Goal: Book appointment/travel/reservation

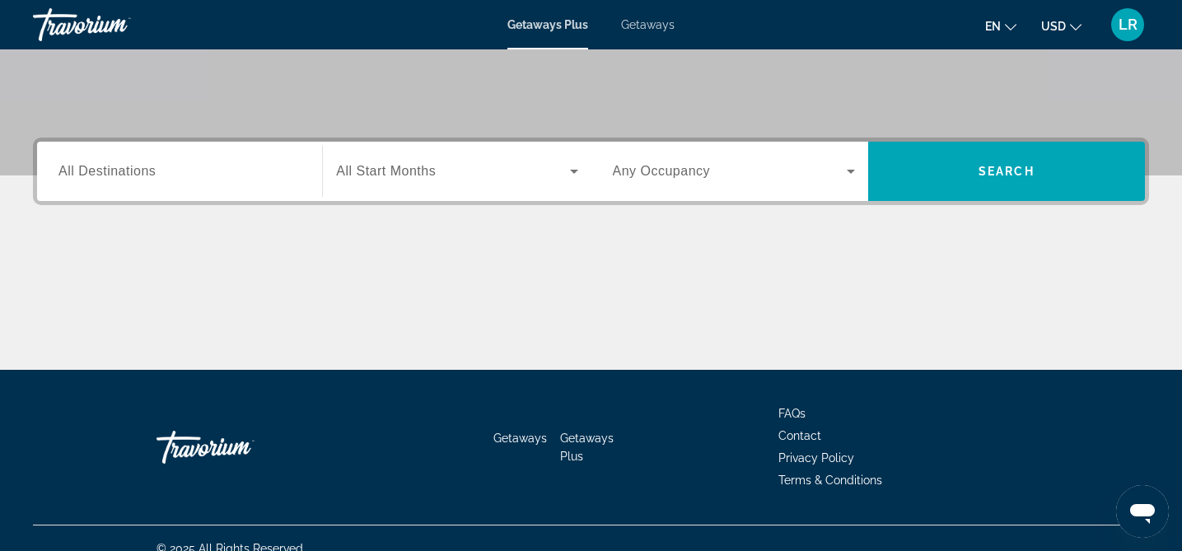
scroll to position [339, 0]
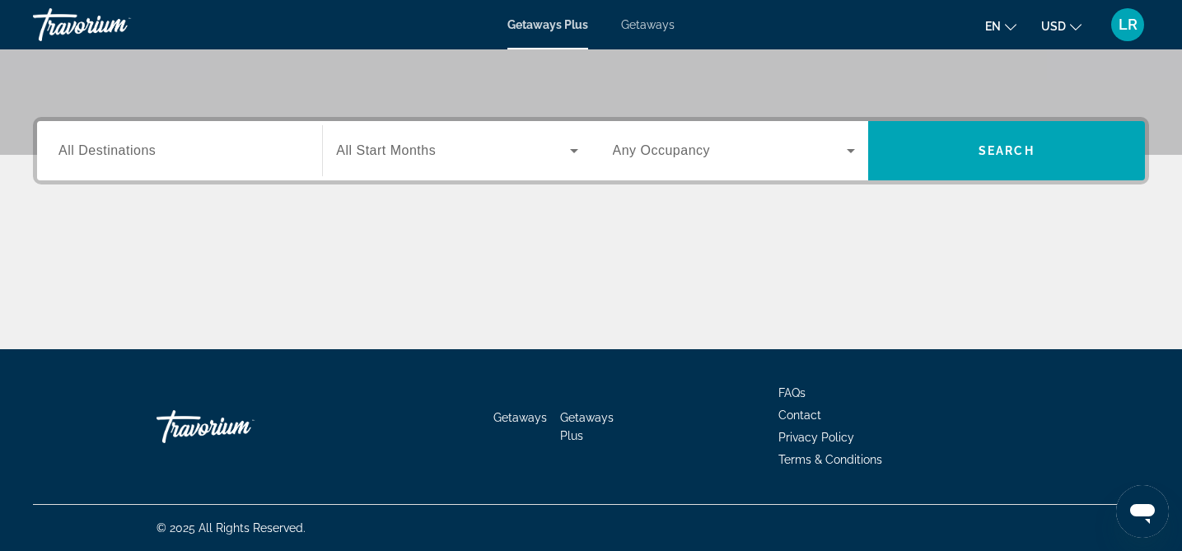
click at [240, 156] on input "Destination All Destinations" at bounding box center [179, 152] width 242 height 20
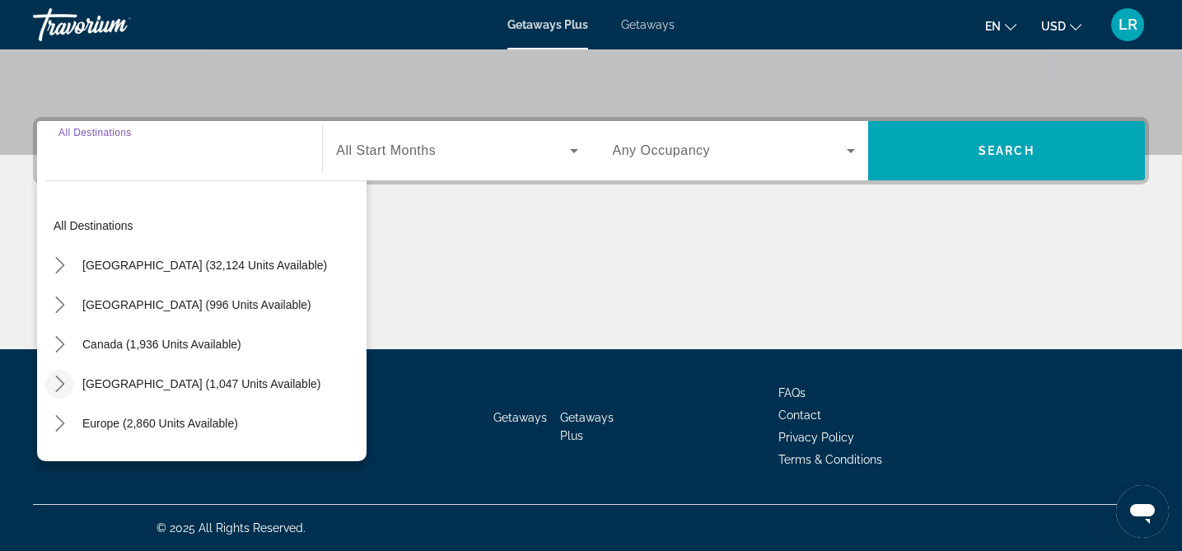
click at [64, 385] on icon "Toggle Caribbean & Atlantic Islands (1,047 units available) submenu" at bounding box center [60, 384] width 16 height 16
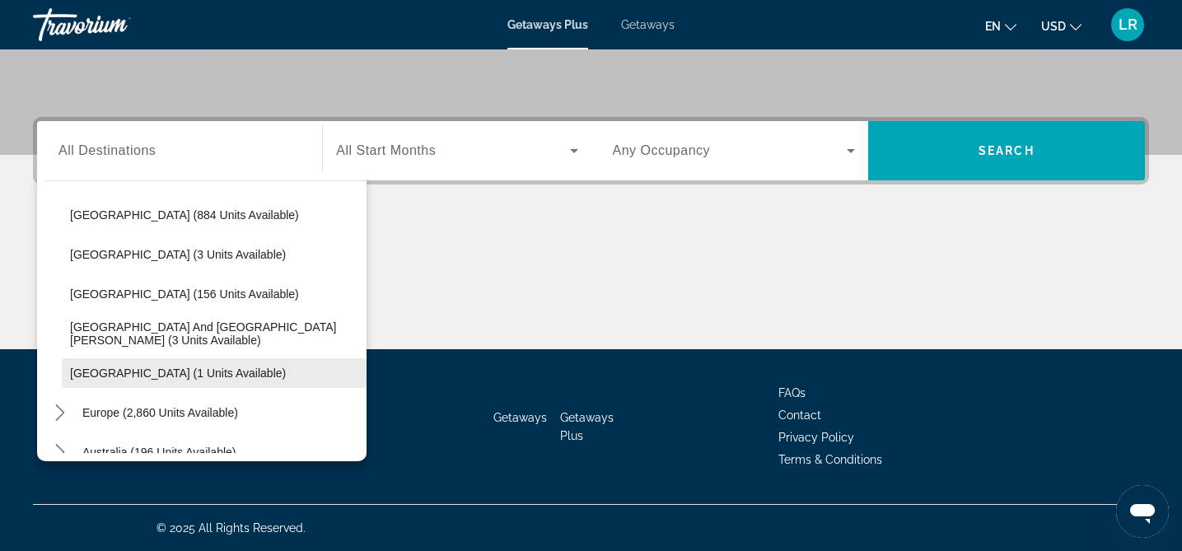
scroll to position [213, 0]
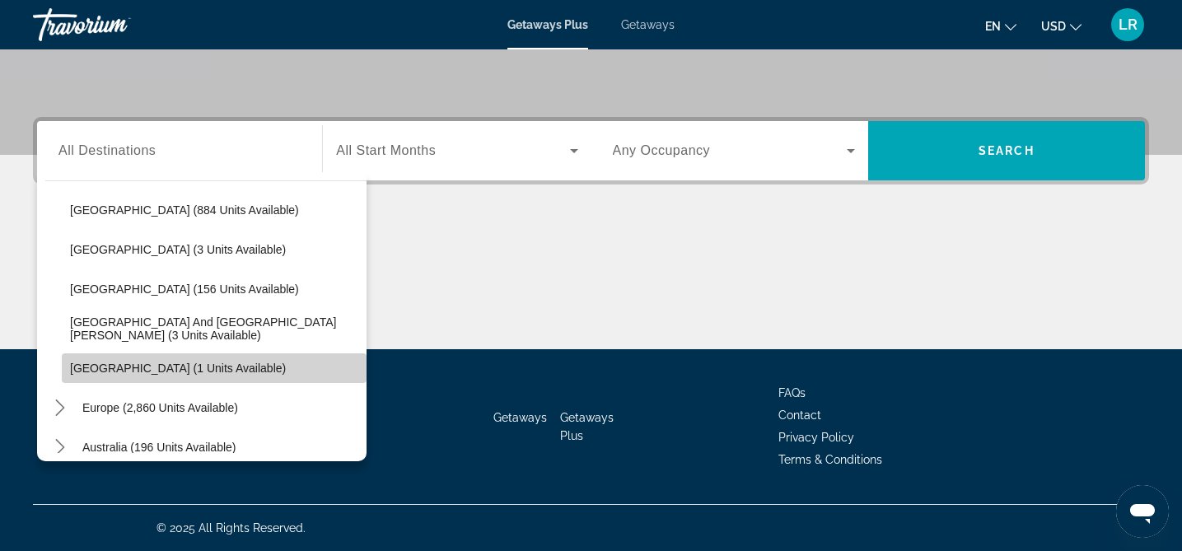
click at [117, 363] on span "[GEOGRAPHIC_DATA] (1 units available)" at bounding box center [178, 368] width 216 height 13
type input "**********"
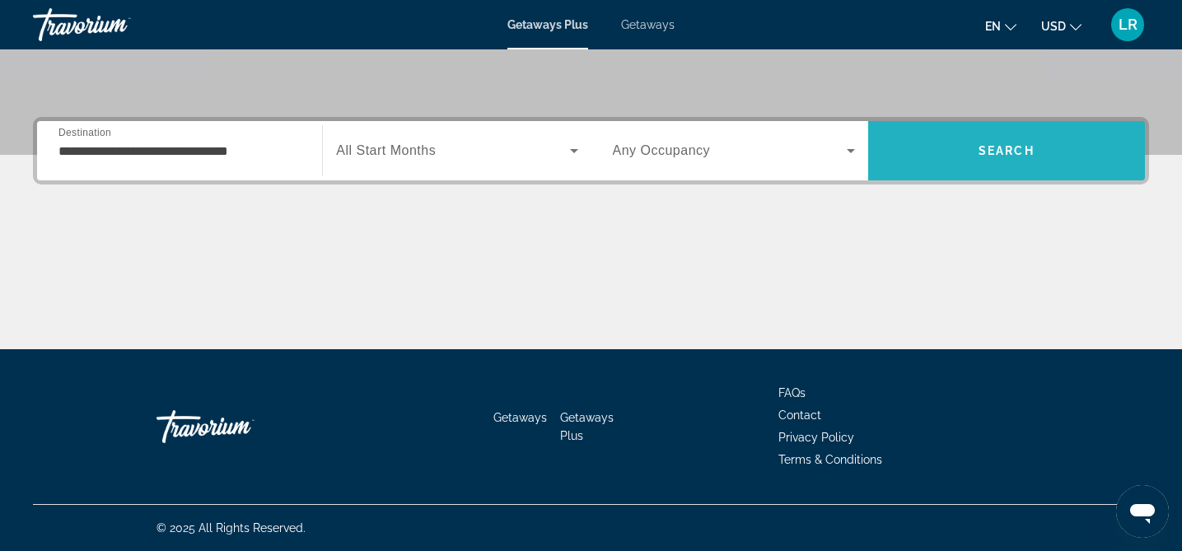
click at [978, 139] on span "Search" at bounding box center [1006, 151] width 277 height 40
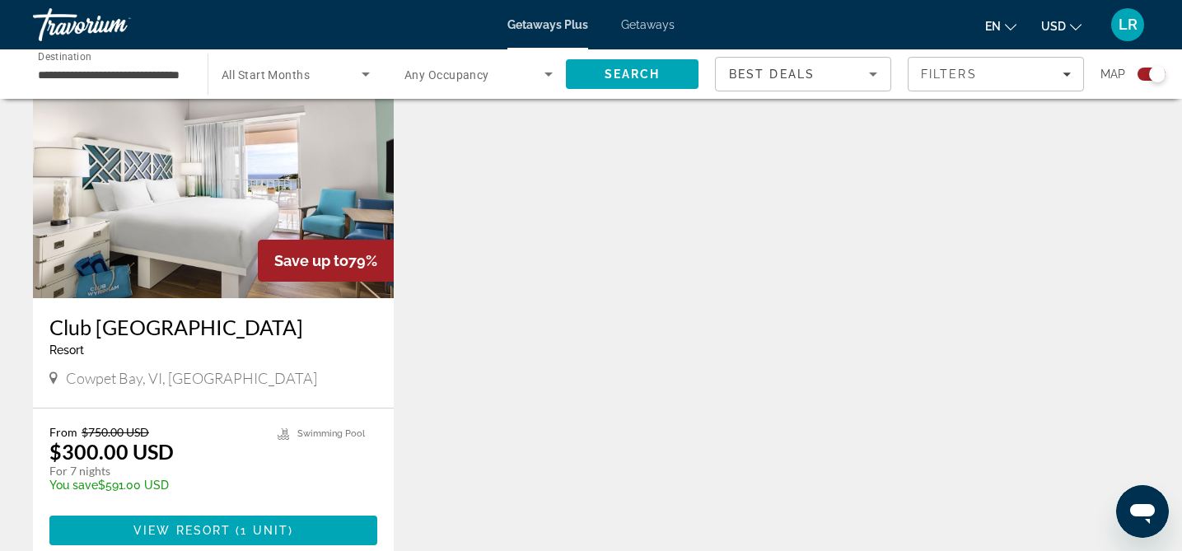
scroll to position [634, 0]
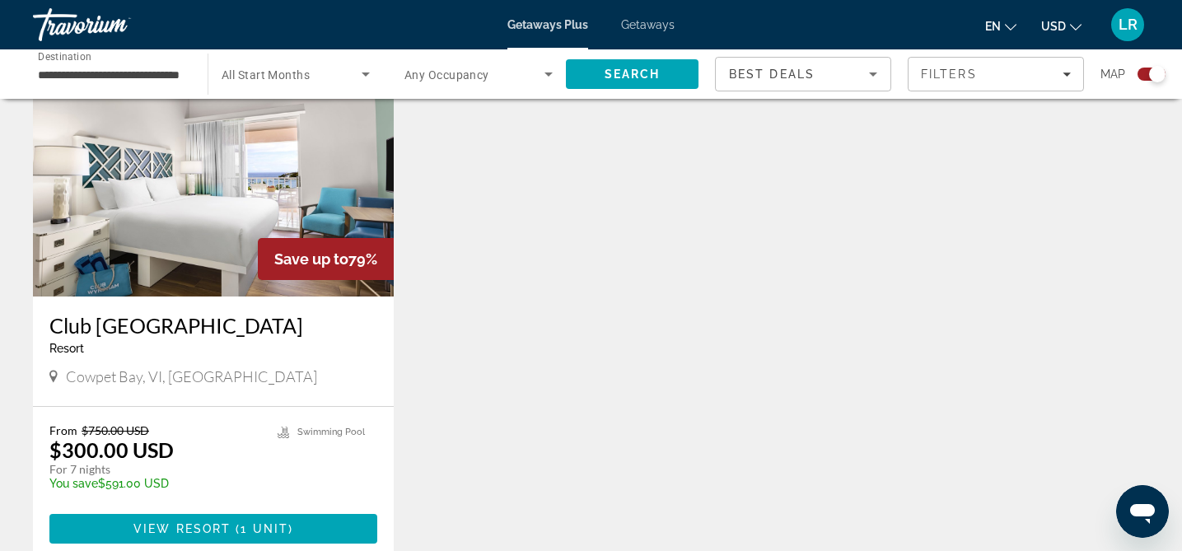
click at [160, 385] on span "Cowpet Bay, VI, [GEOGRAPHIC_DATA]" at bounding box center [191, 376] width 251 height 18
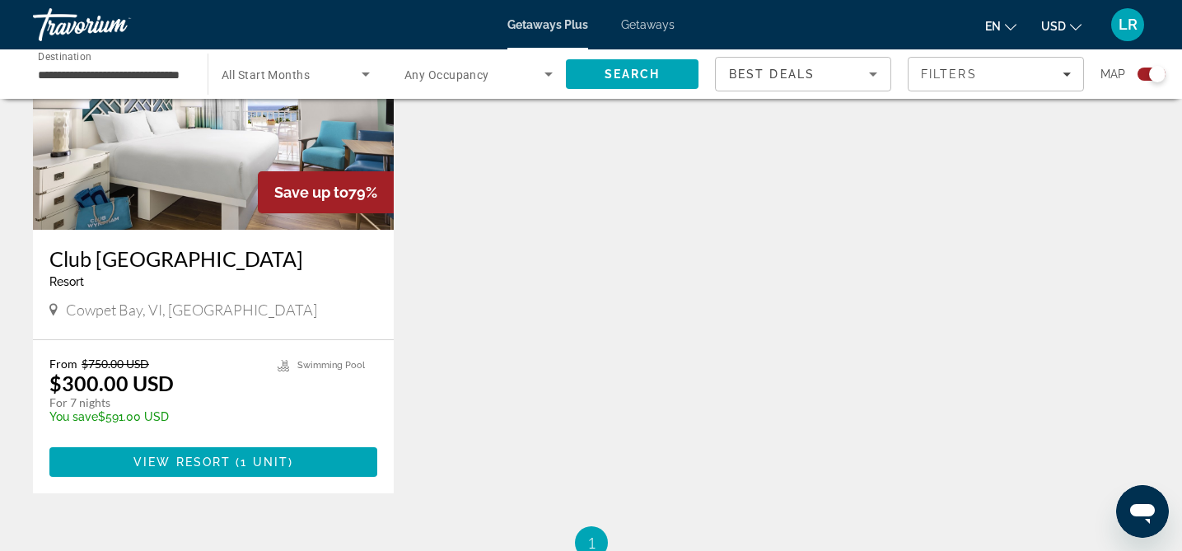
scroll to position [703, 0]
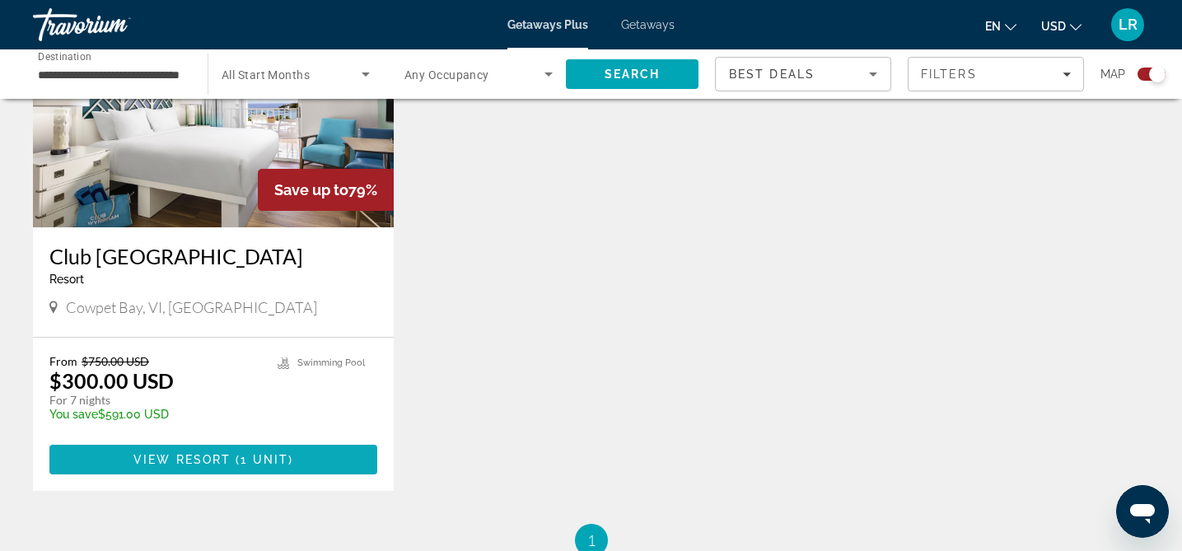
click at [167, 479] on span "Main content" at bounding box center [213, 460] width 328 height 40
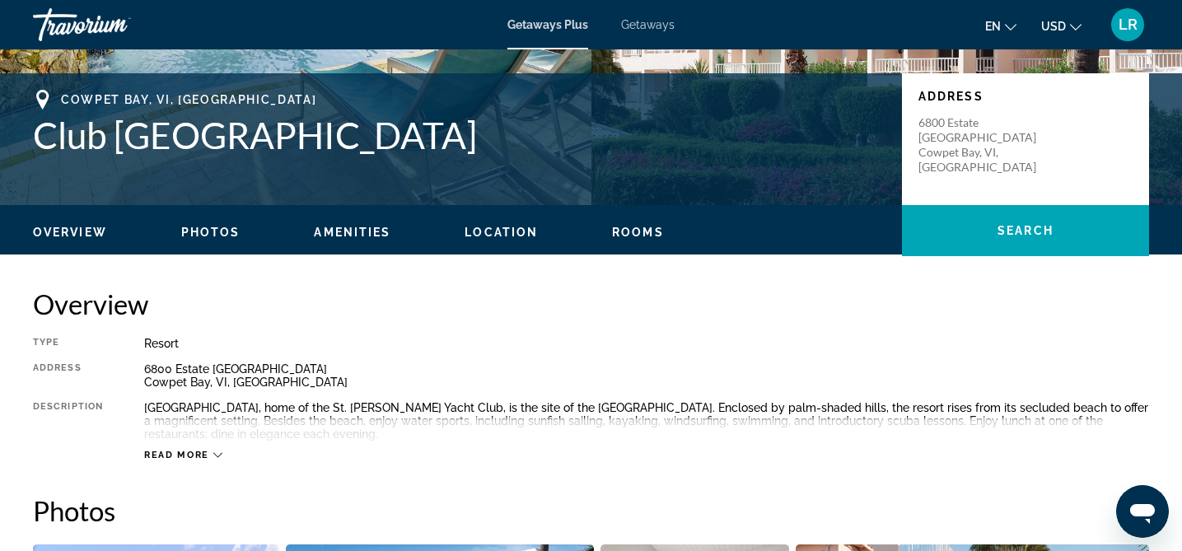
scroll to position [352, 0]
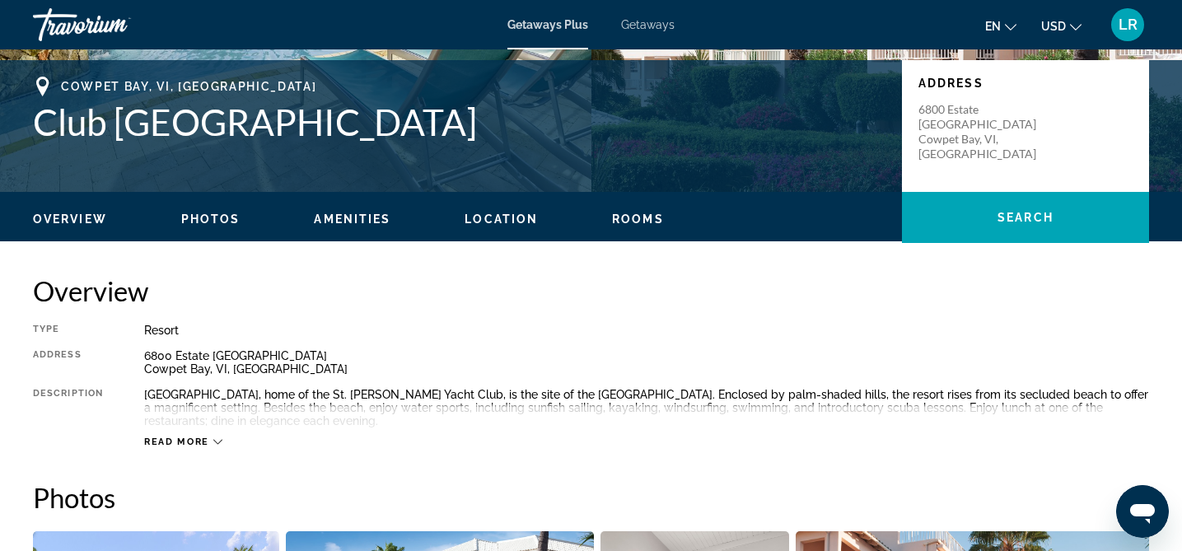
click at [191, 436] on button "Read more" at bounding box center [183, 442] width 78 height 12
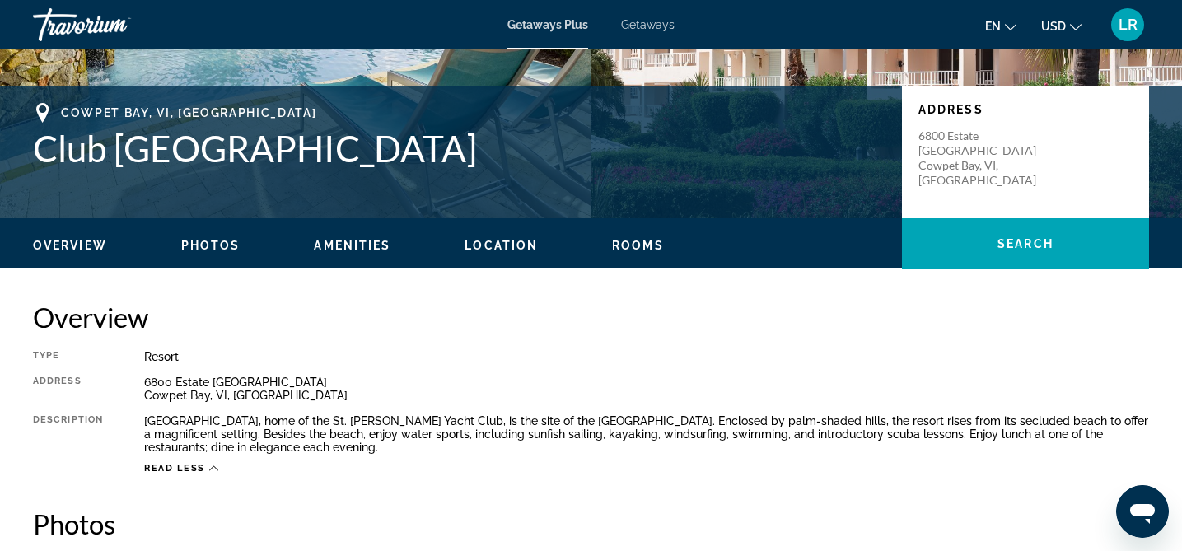
scroll to position [329, 0]
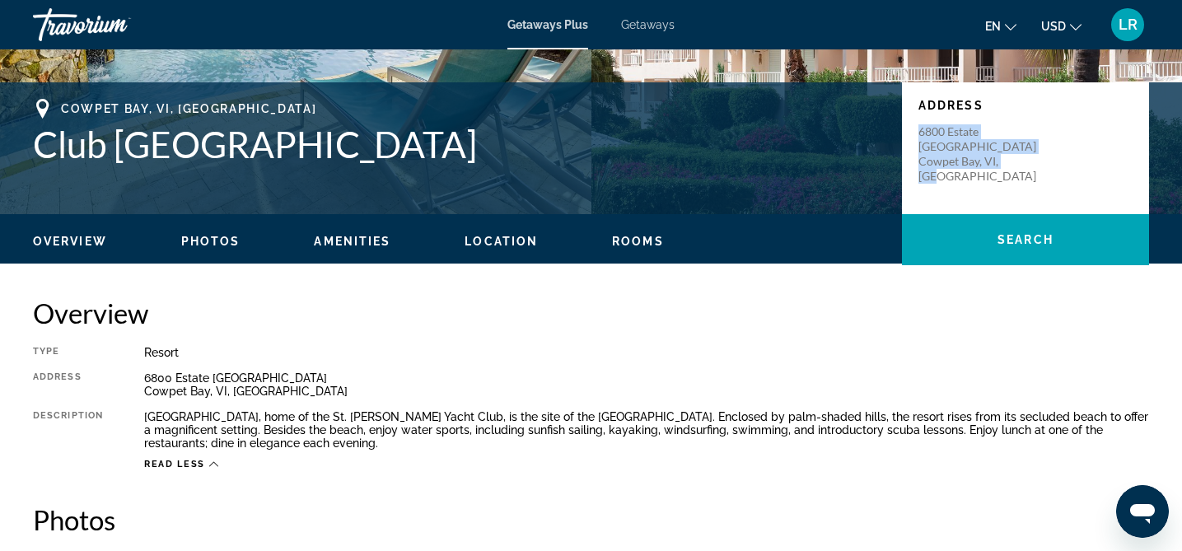
drag, startPoint x: 913, startPoint y: 126, endPoint x: 1026, endPoint y: 149, distance: 116.0
click at [1026, 149] on div "Address [STREET_ADDRESS]" at bounding box center [1025, 148] width 247 height 132
copy p "[STREET_ADDRESS]"
